Goal: Information Seeking & Learning: Learn about a topic

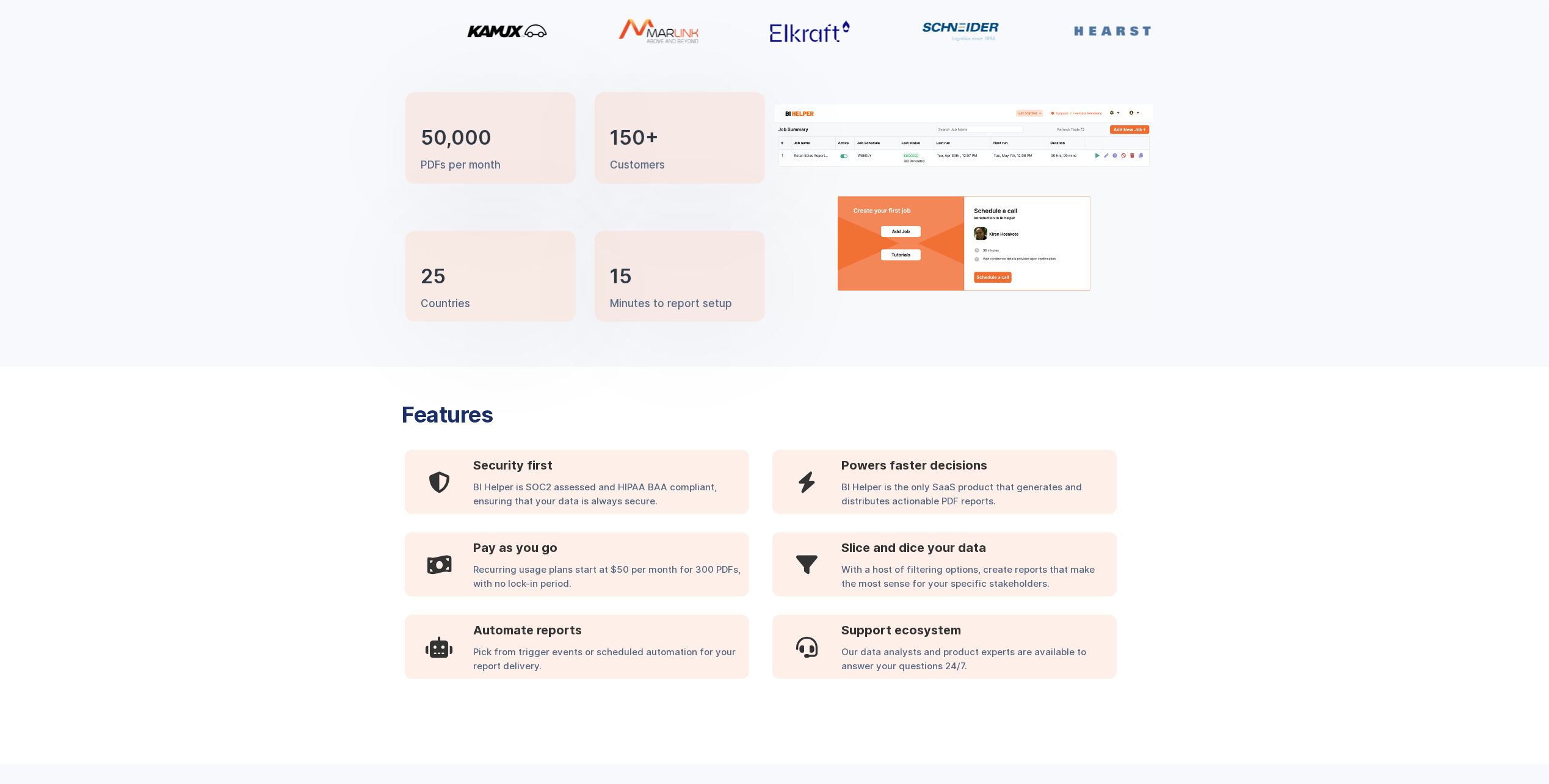
scroll to position [305, 0]
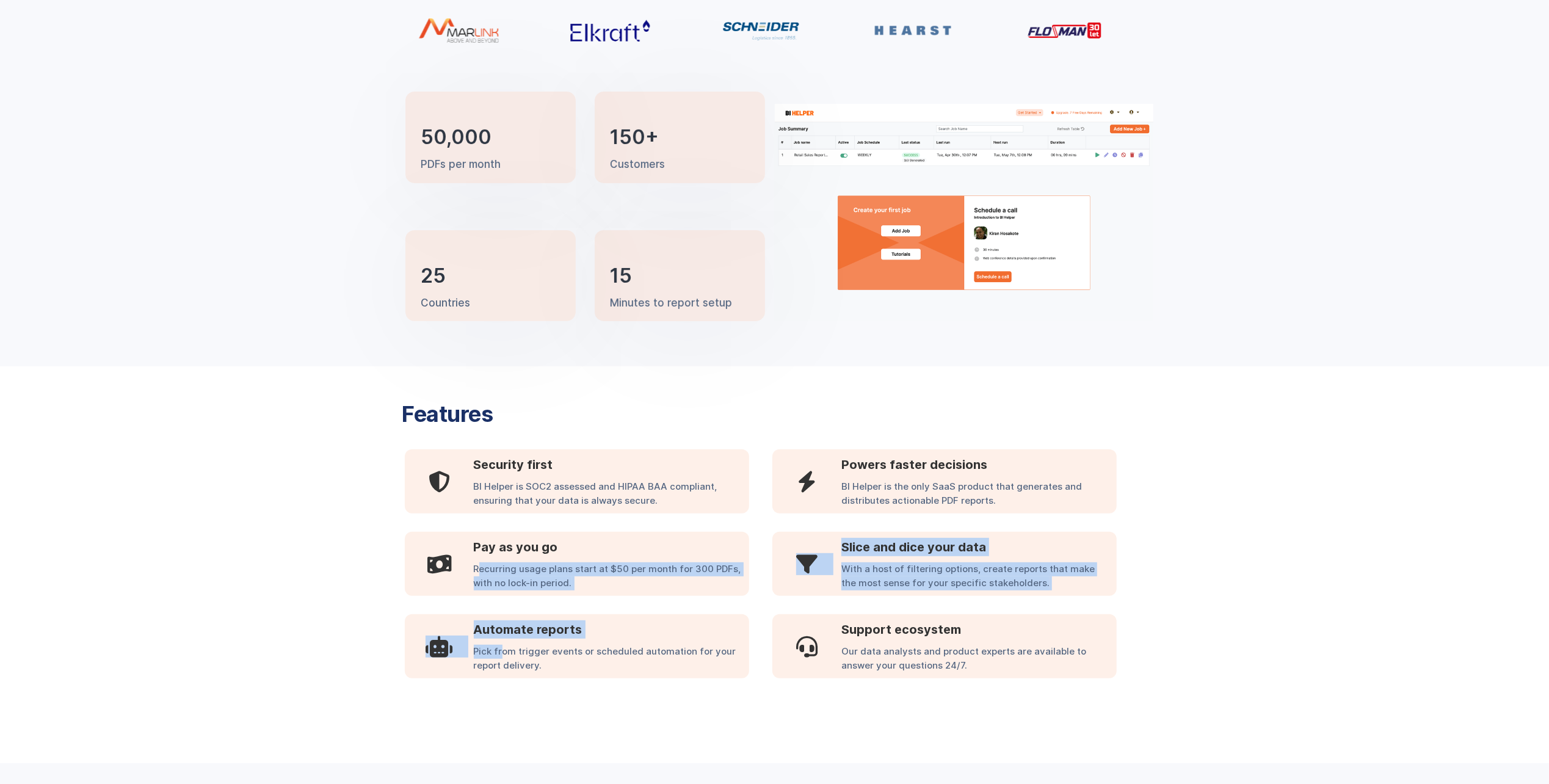
drag, startPoint x: 480, startPoint y: 568, endPoint x: 502, endPoint y: 651, distance: 85.9
click at [501, 650] on div " Security first BI Helper is SOC2 assessed and HIPAA BAA compliant, ensuring t…" at bounding box center [761, 564] width 718 height 229
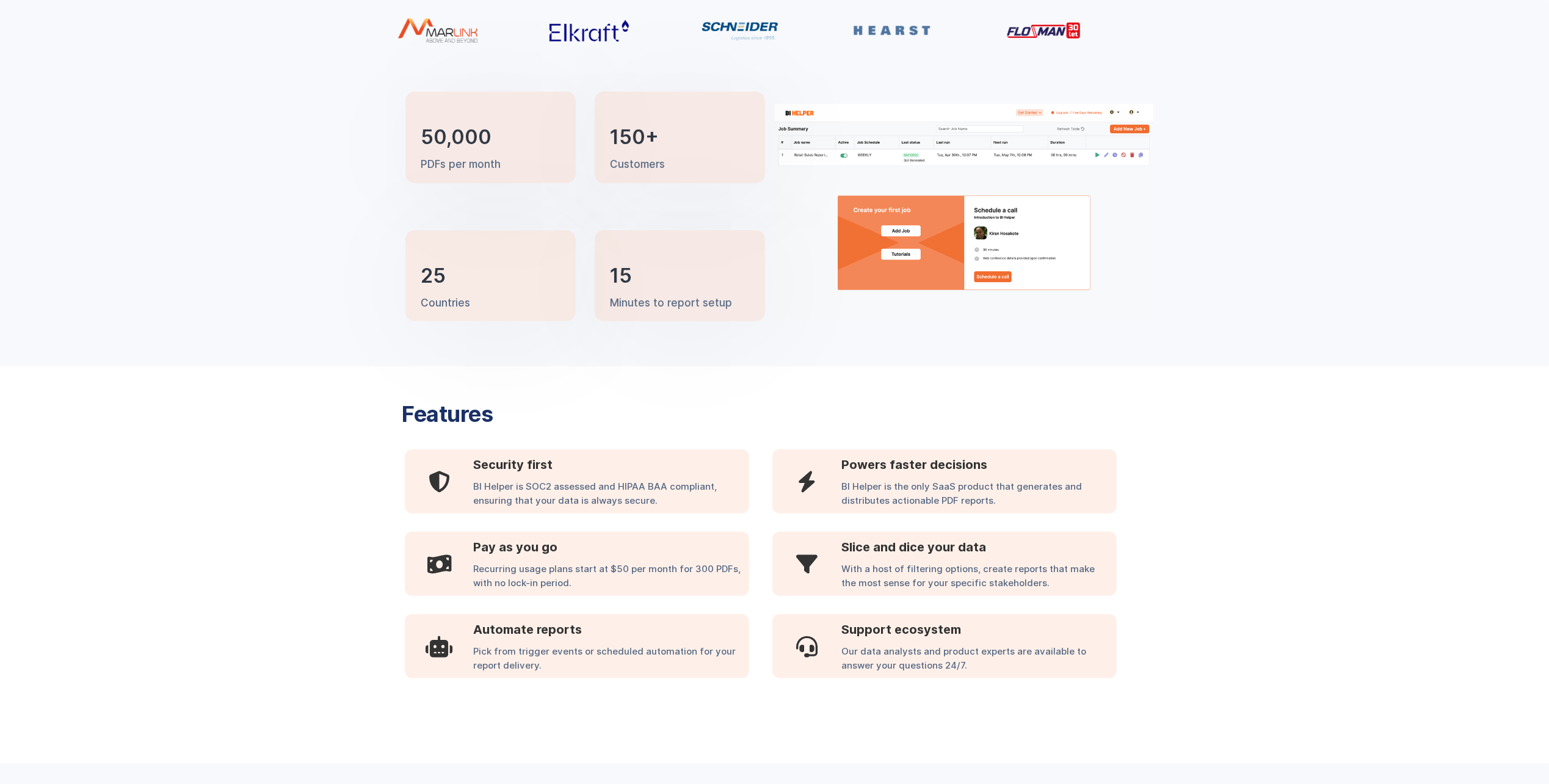
click at [509, 659] on div "Pick from trigger events or scheduled automation for your report delivery." at bounding box center [612, 661] width 275 height 34
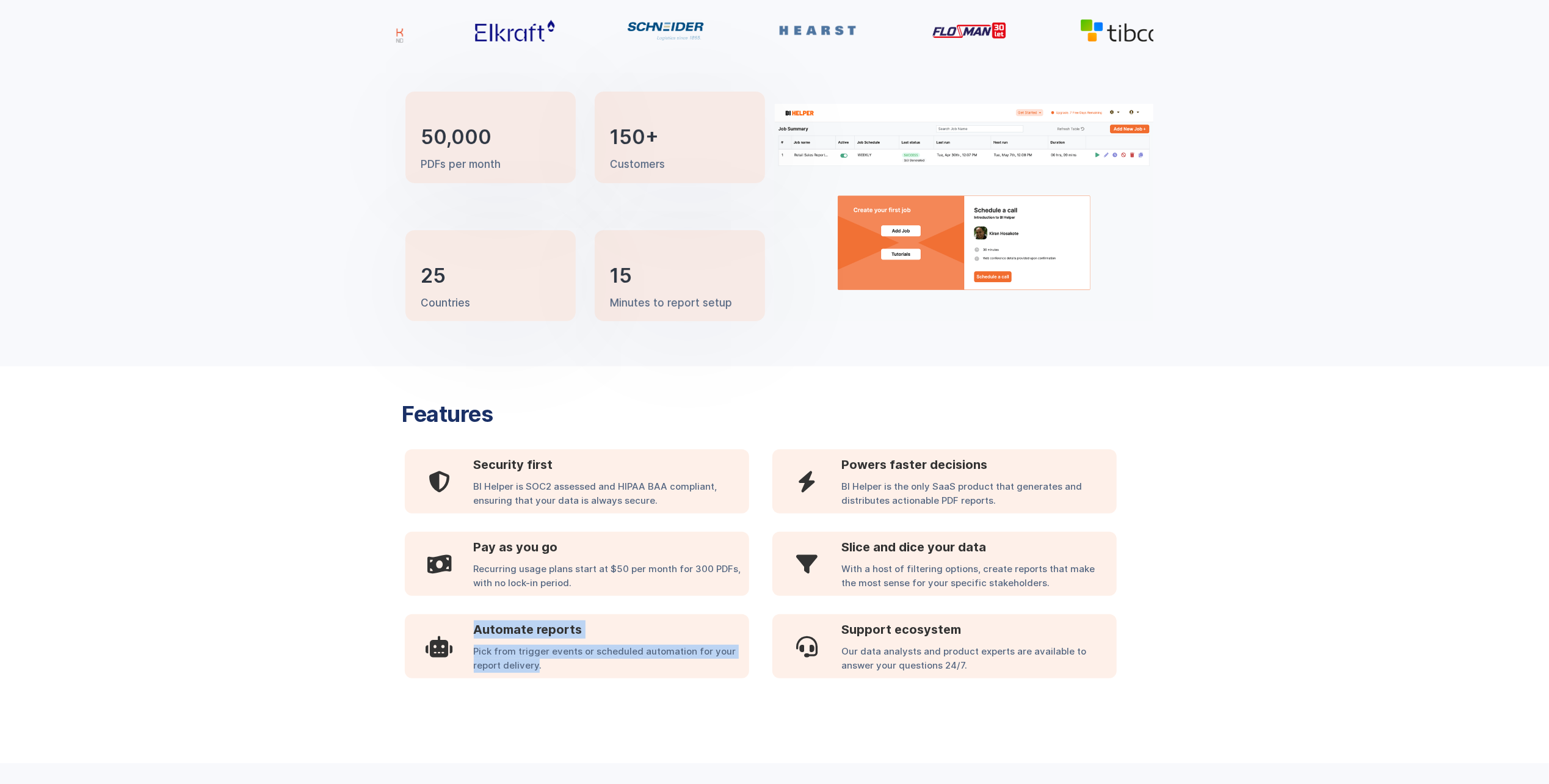
drag, startPoint x: 538, startPoint y: 666, endPoint x: 457, endPoint y: 652, distance: 82.2
click at [457, 652] on div " Automate reports Pick from trigger events or scheduled automation for your re…" at bounding box center [577, 646] width 344 height 64
click at [492, 655] on div "Pick from trigger events or scheduled automation for your report delivery." at bounding box center [612, 661] width 275 height 34
click at [526, 651] on div "Pick from trigger events or scheduled automation for your report delivery." at bounding box center [612, 661] width 275 height 34
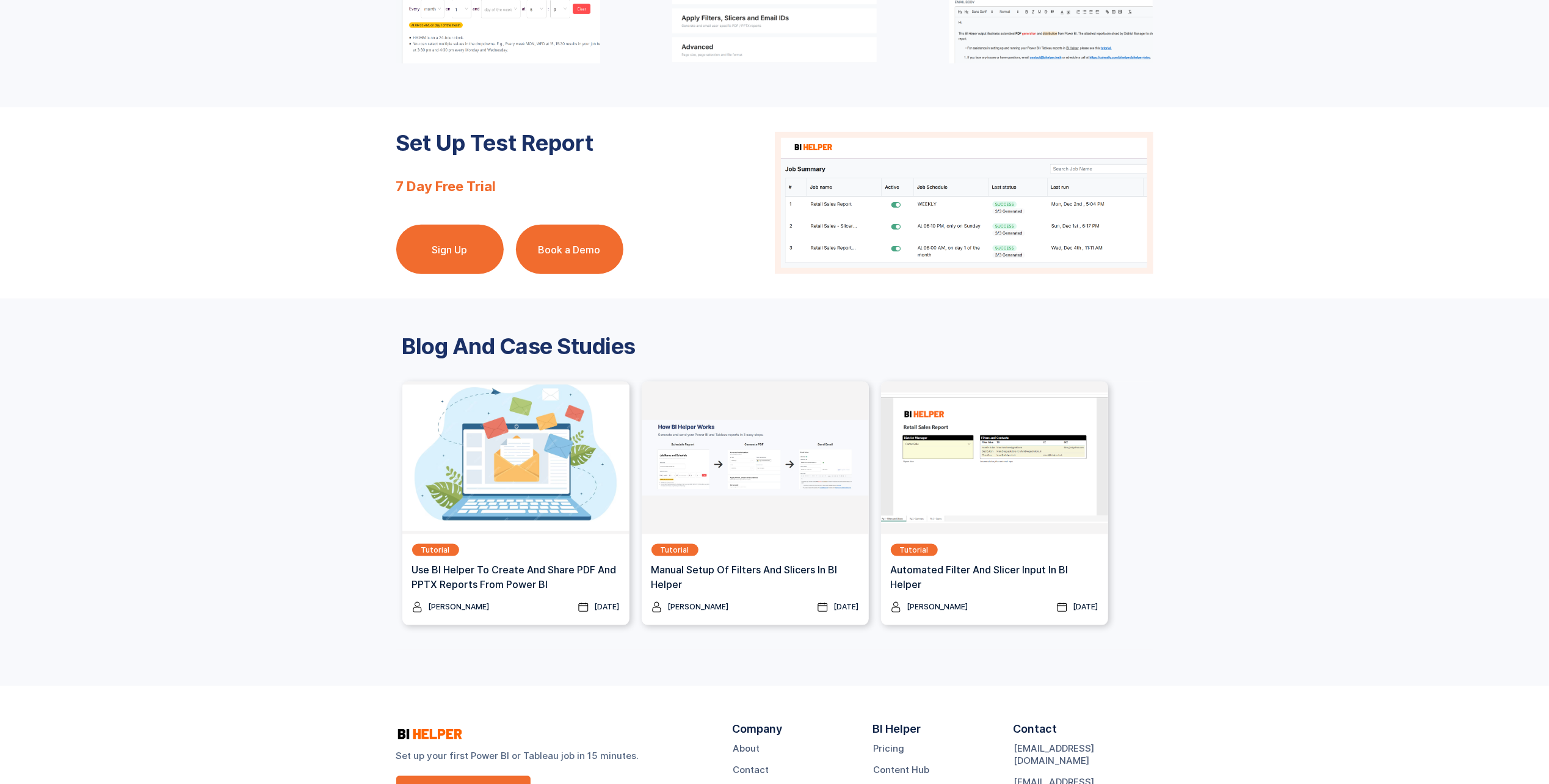
scroll to position [1363, 0]
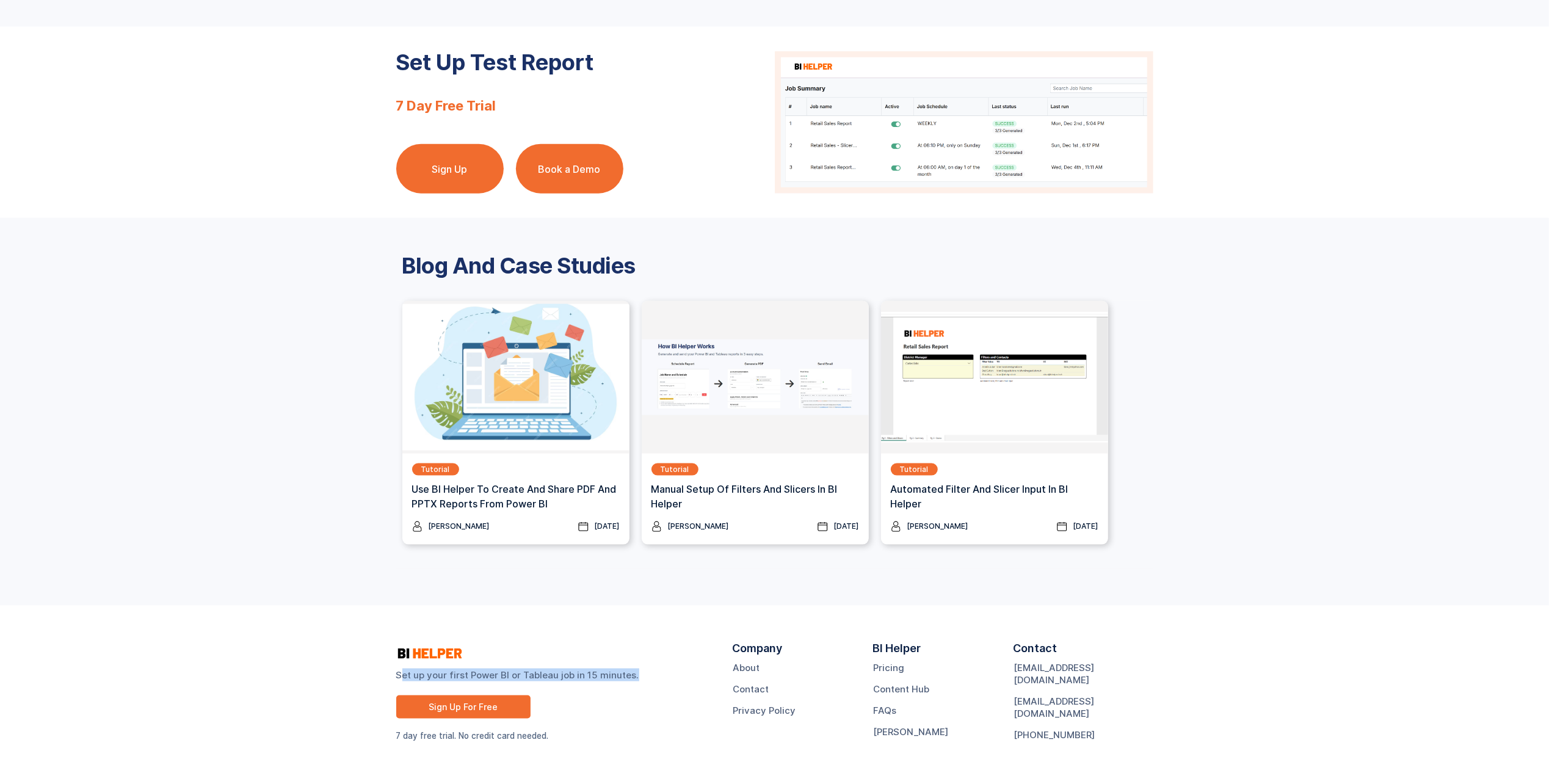
drag, startPoint x: 400, startPoint y: 675, endPoint x: 645, endPoint y: 673, distance: 245.0
click at [645, 673] on strong "Set up your first Power BI or Tableau job in 15 minutes." at bounding box center [553, 674] width 312 height 13
click at [891, 666] on link "Pricing" at bounding box center [888, 668] width 31 height 12
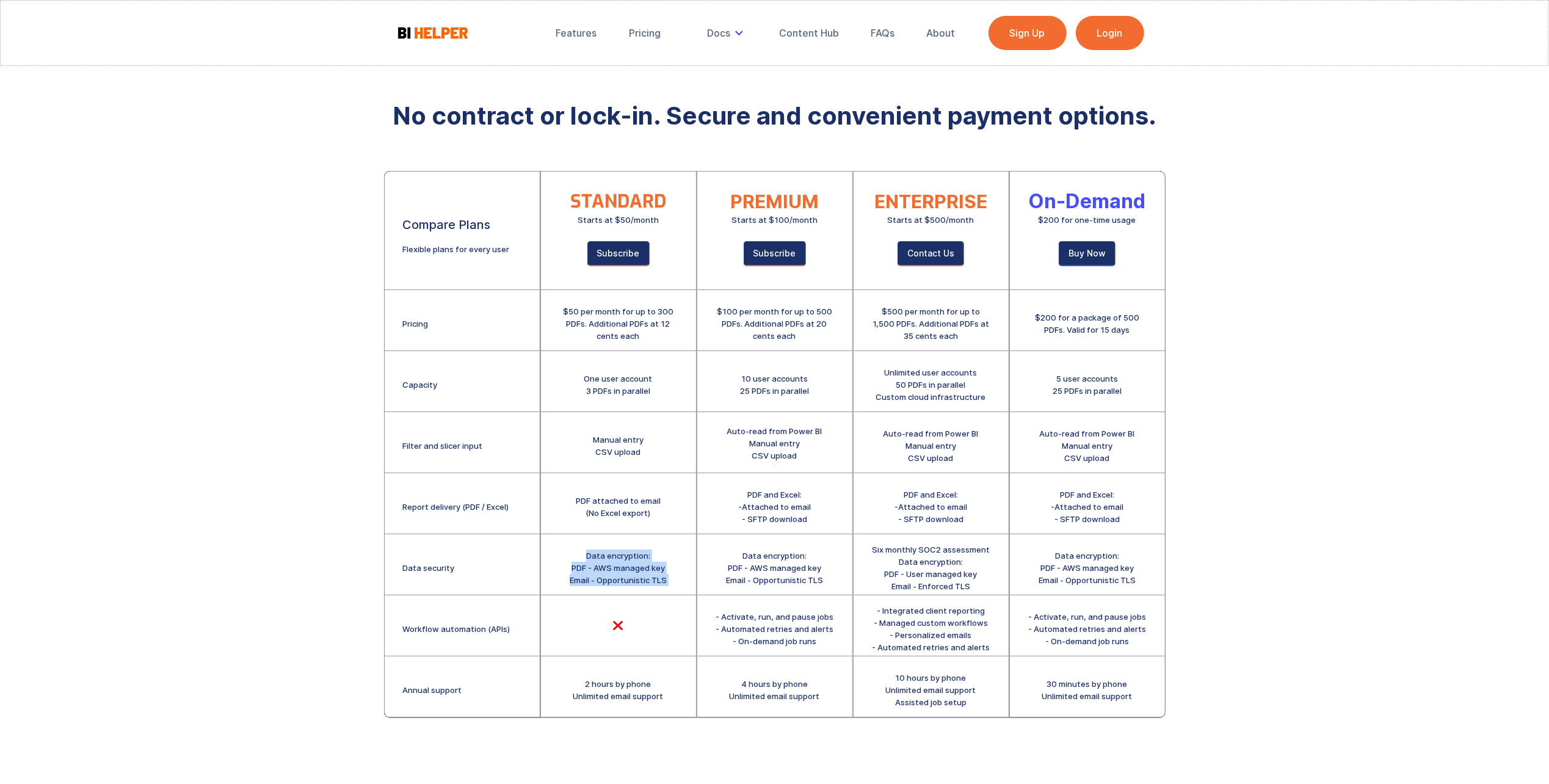
drag, startPoint x: 589, startPoint y: 553, endPoint x: 570, endPoint y: 597, distance: 47.9
click at [570, 597] on div "STANDARD Starts at $50/month Subscribe $50 per month for up to 300 PDFs. Additi…" at bounding box center [618, 444] width 155 height 546
click at [584, 682] on div "2 hours by phone Unlimited email support" at bounding box center [618, 690] width 90 height 25
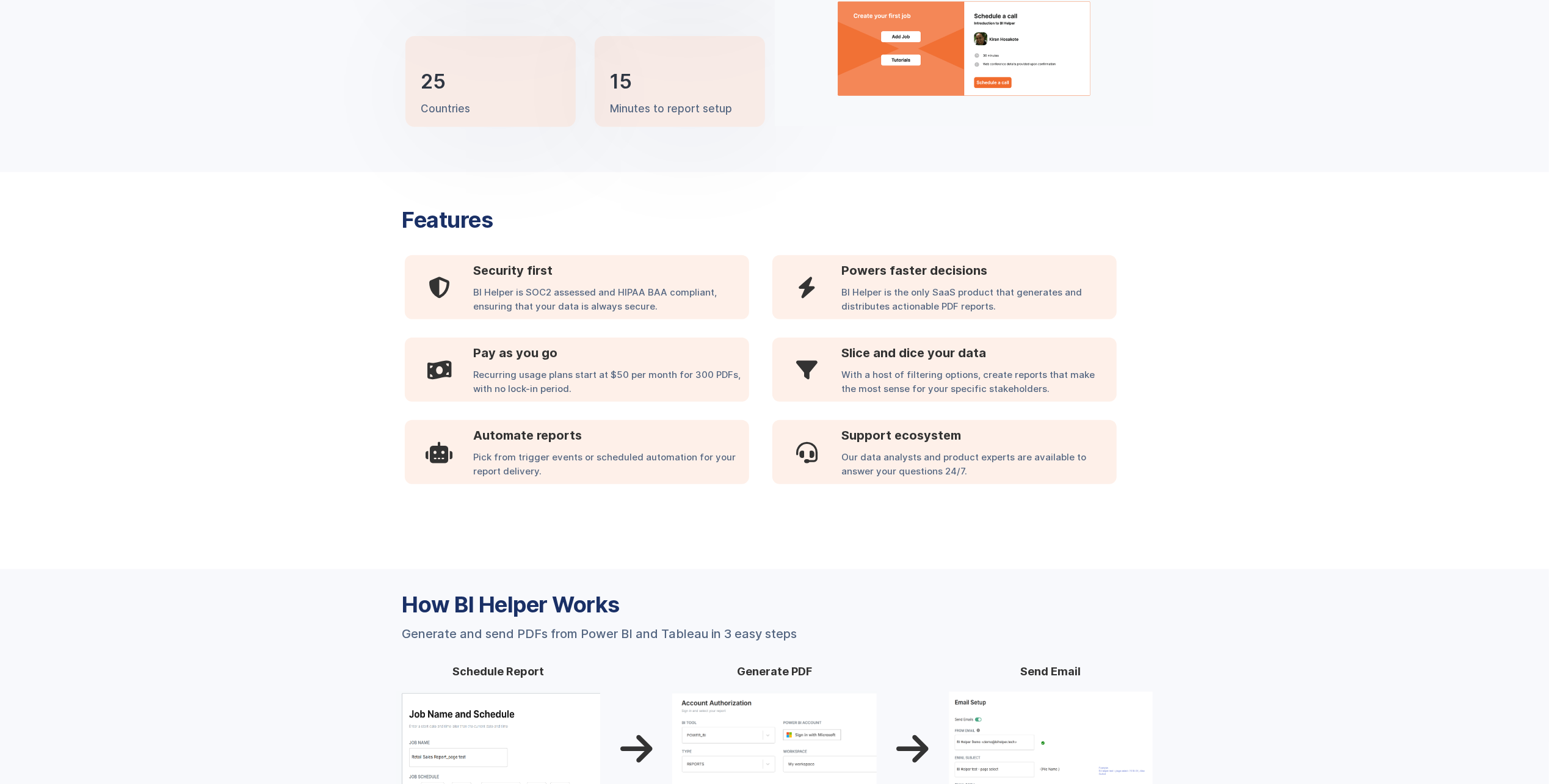
scroll to position [770, 0]
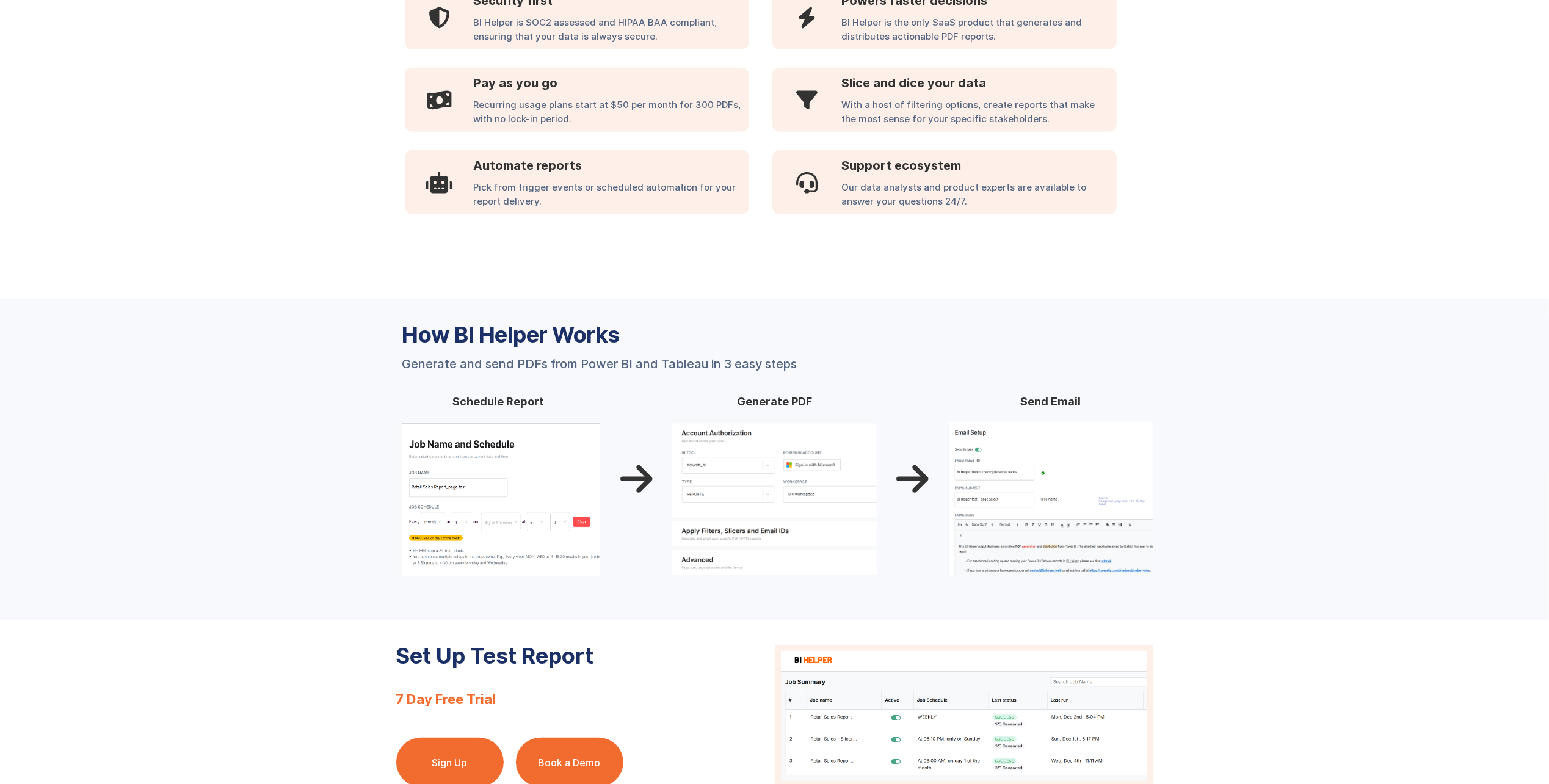
click at [583, 103] on div "Recurring usage plans start at $50 per month for 300 PDFs, with no lock-in peri…" at bounding box center [612, 115] width 275 height 34
drag, startPoint x: 583, startPoint y: 120, endPoint x: 468, endPoint y: 97, distance: 117.3
click at [468, 97] on div " Pay as you go Recurring usage plans start at $50 per month for 300 PDFs, with…" at bounding box center [577, 100] width 344 height 64
click at [474, 109] on div "Recurring usage plans start at $50 per month for 300 PDFs, with no lock-in peri…" at bounding box center [612, 115] width 275 height 34
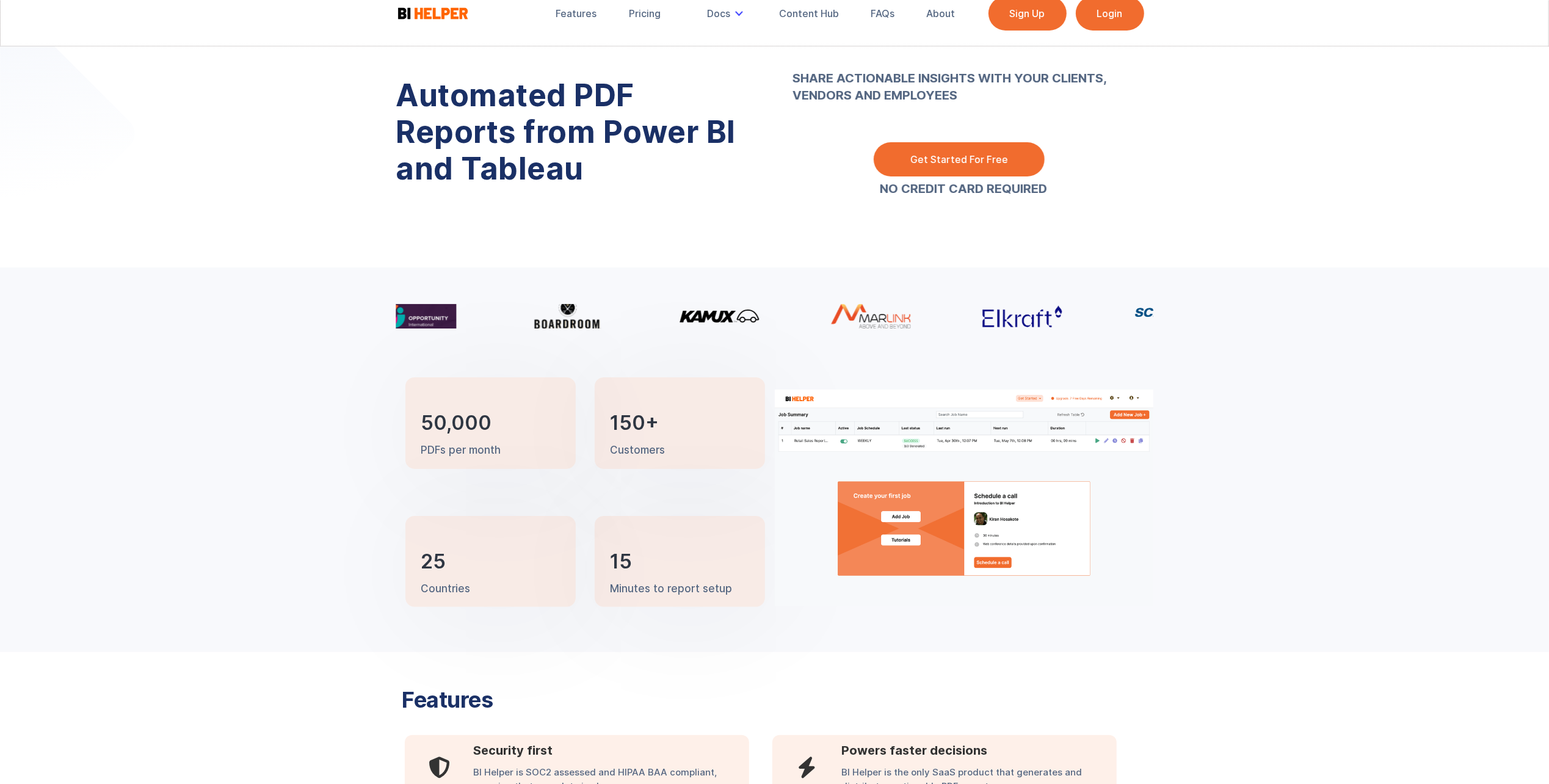
scroll to position [0, 0]
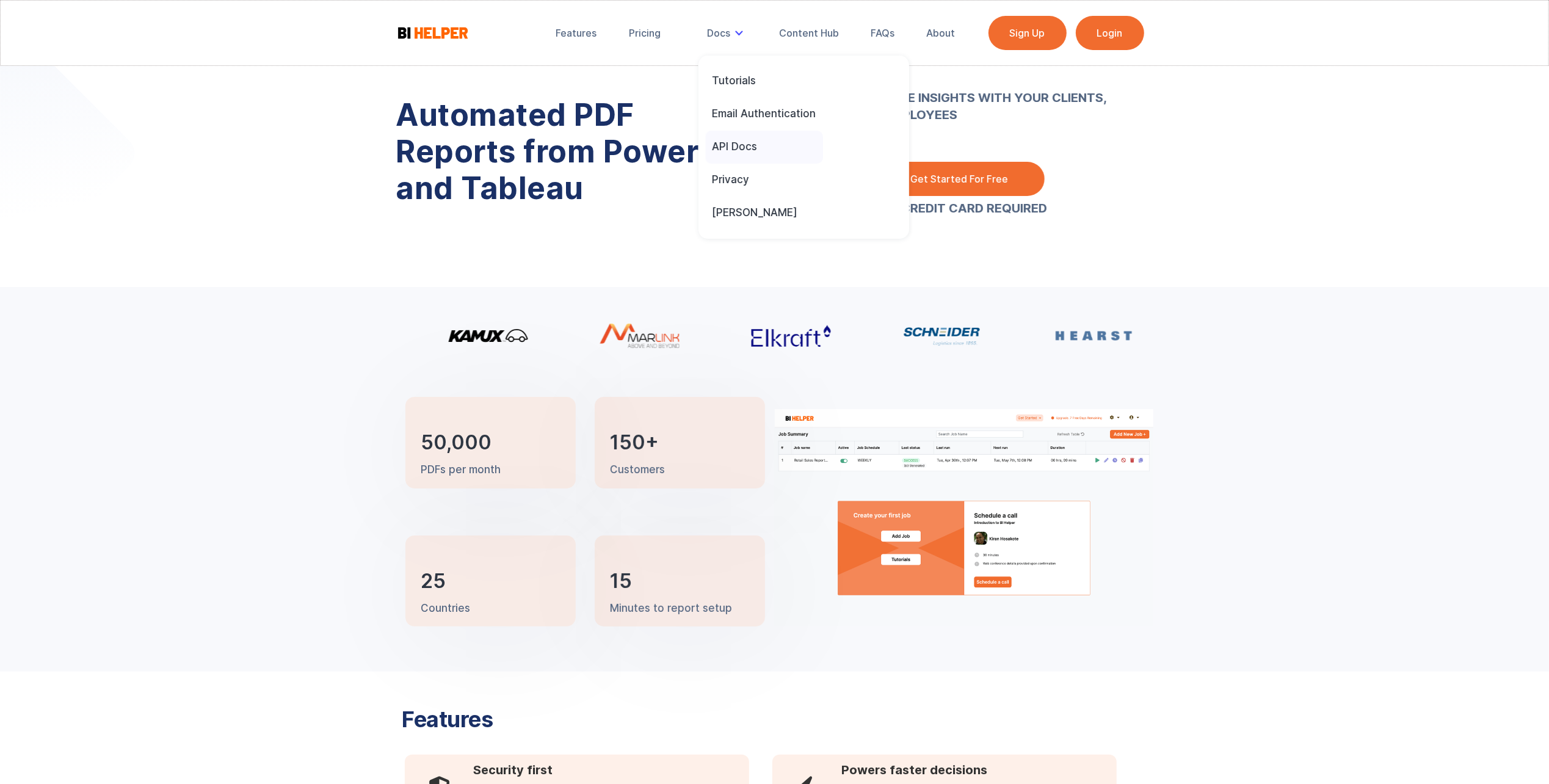
click at [742, 144] on div "API Docs" at bounding box center [735, 147] width 45 height 14
